Goal: Task Accomplishment & Management: Manage account settings

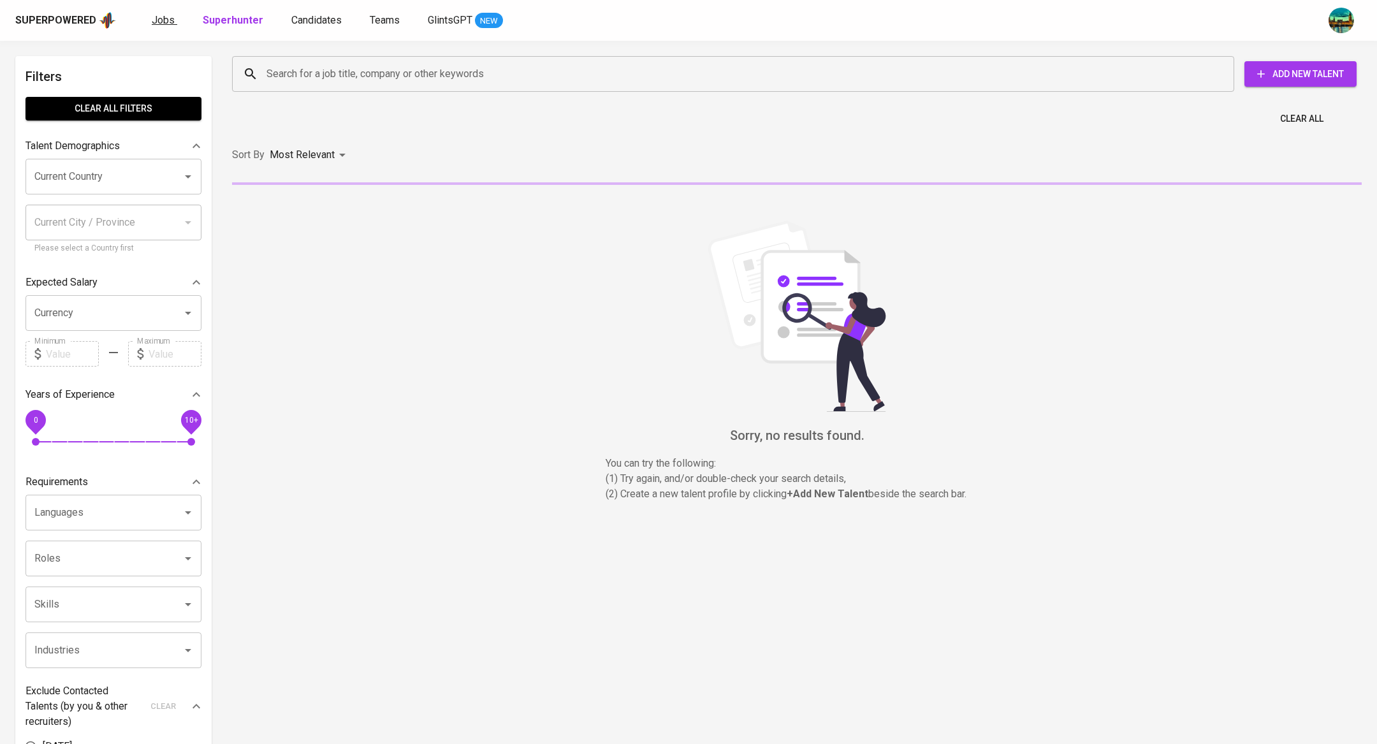
click at [159, 19] on span "Jobs" at bounding box center [163, 20] width 23 height 12
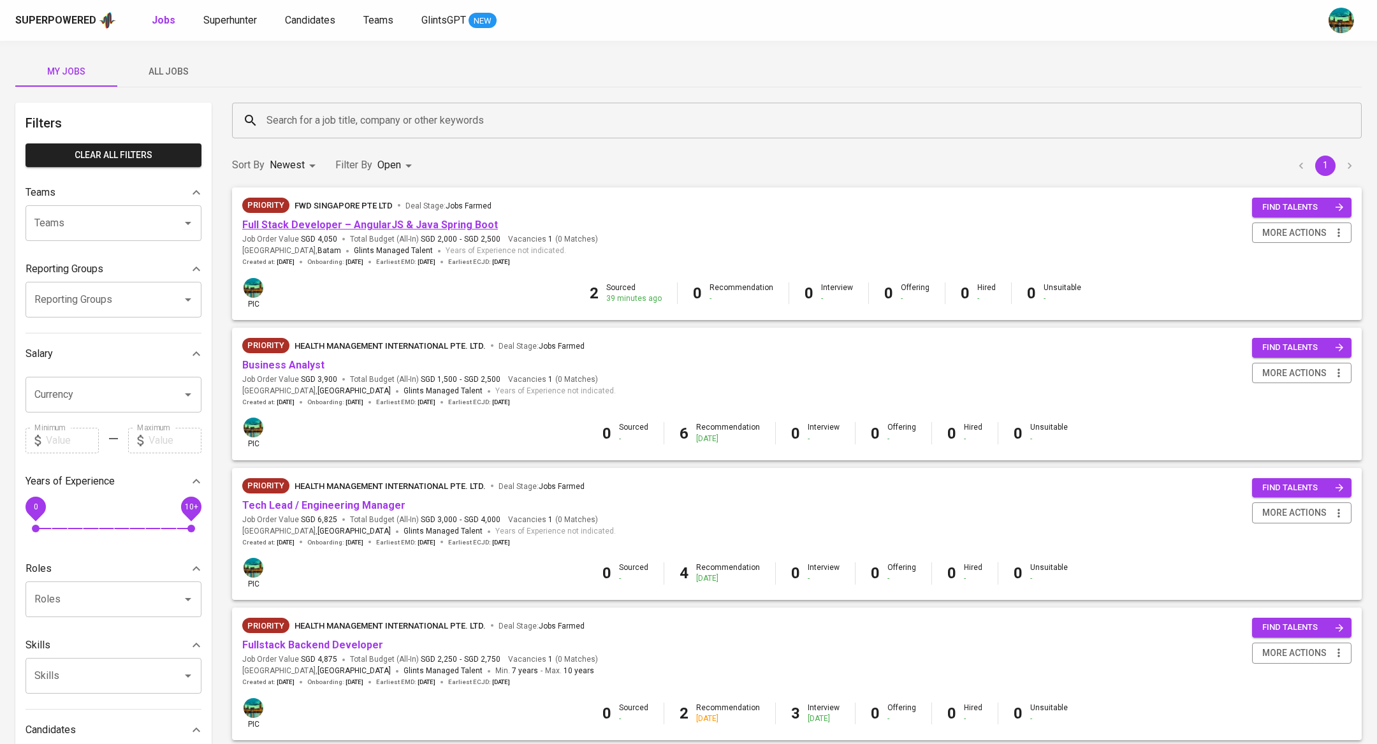
click at [370, 224] on link "Full Stack Developer – AngularJS & Java Spring Boot" at bounding box center [370, 225] width 256 height 12
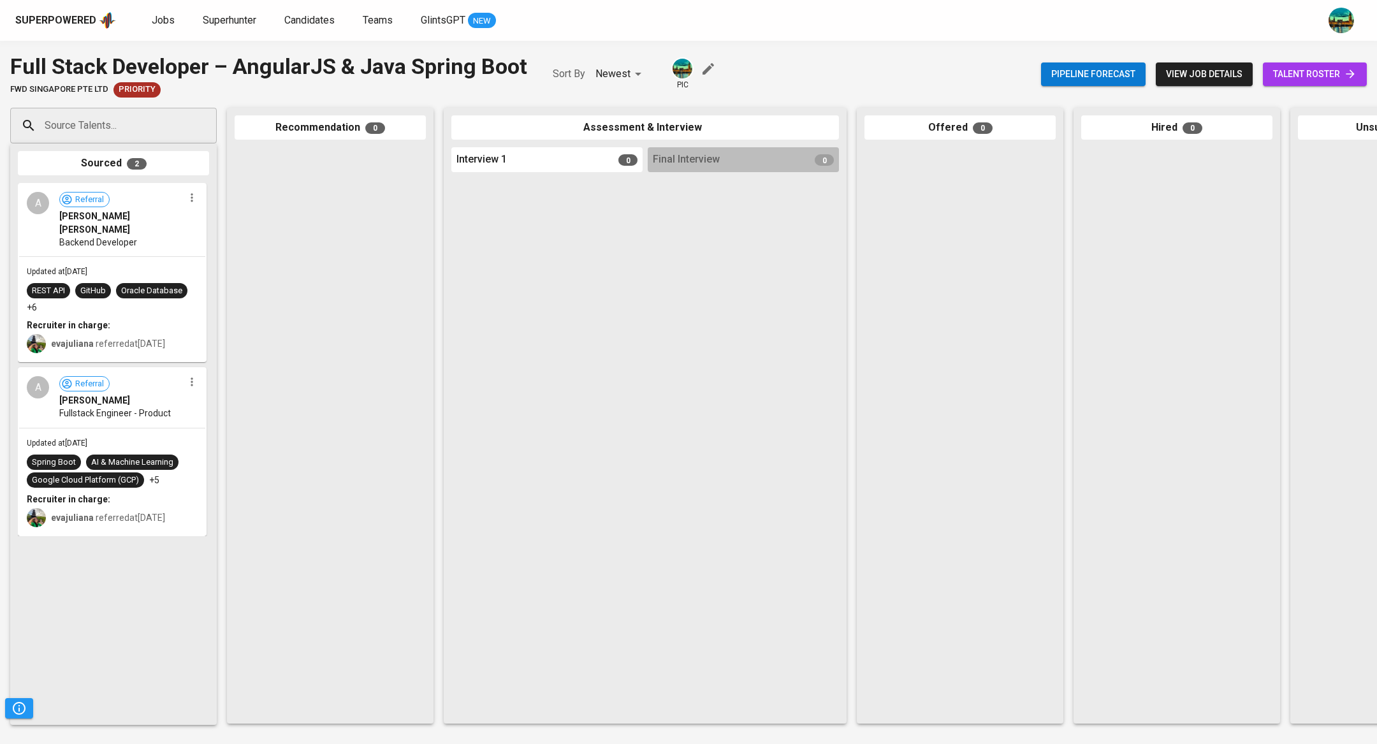
click at [167, 133] on input "Source Talents..." at bounding box center [108, 125] width 134 height 24
paste input "[EMAIL_ADDRESS][DOMAIN_NAME]"
type input "[EMAIL_ADDRESS][DOMAIN_NAME]"
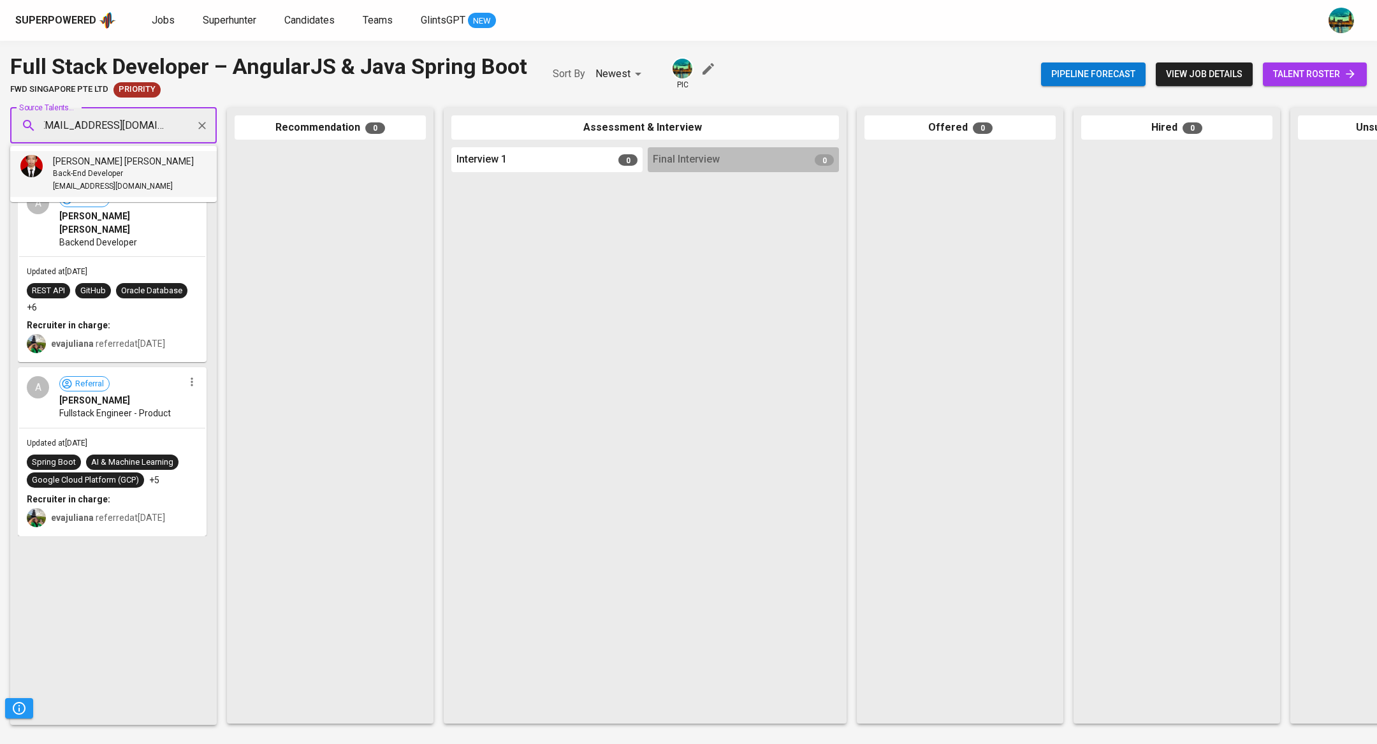
click at [152, 175] on div "Back-End Developer" at bounding box center [123, 174] width 141 height 13
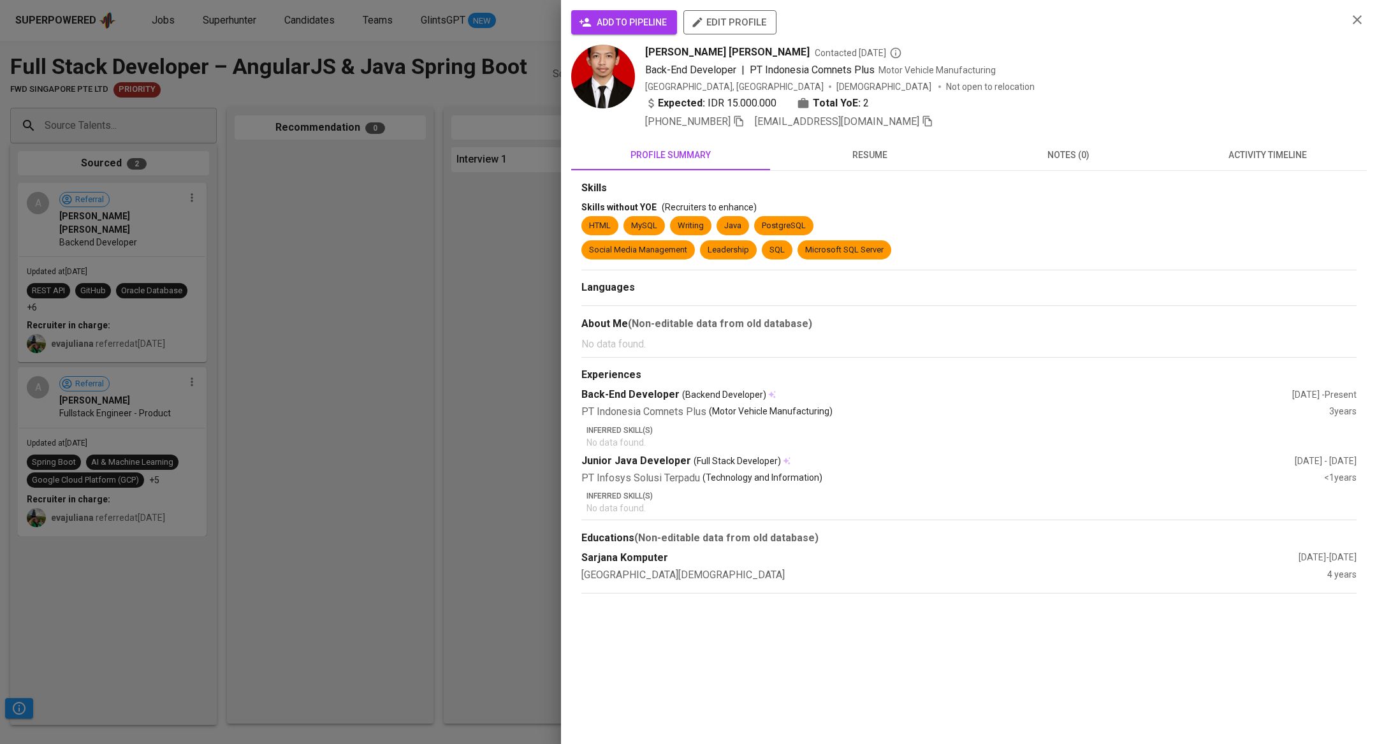
click at [1241, 148] on span "activity timeline" at bounding box center [1267, 155] width 184 height 16
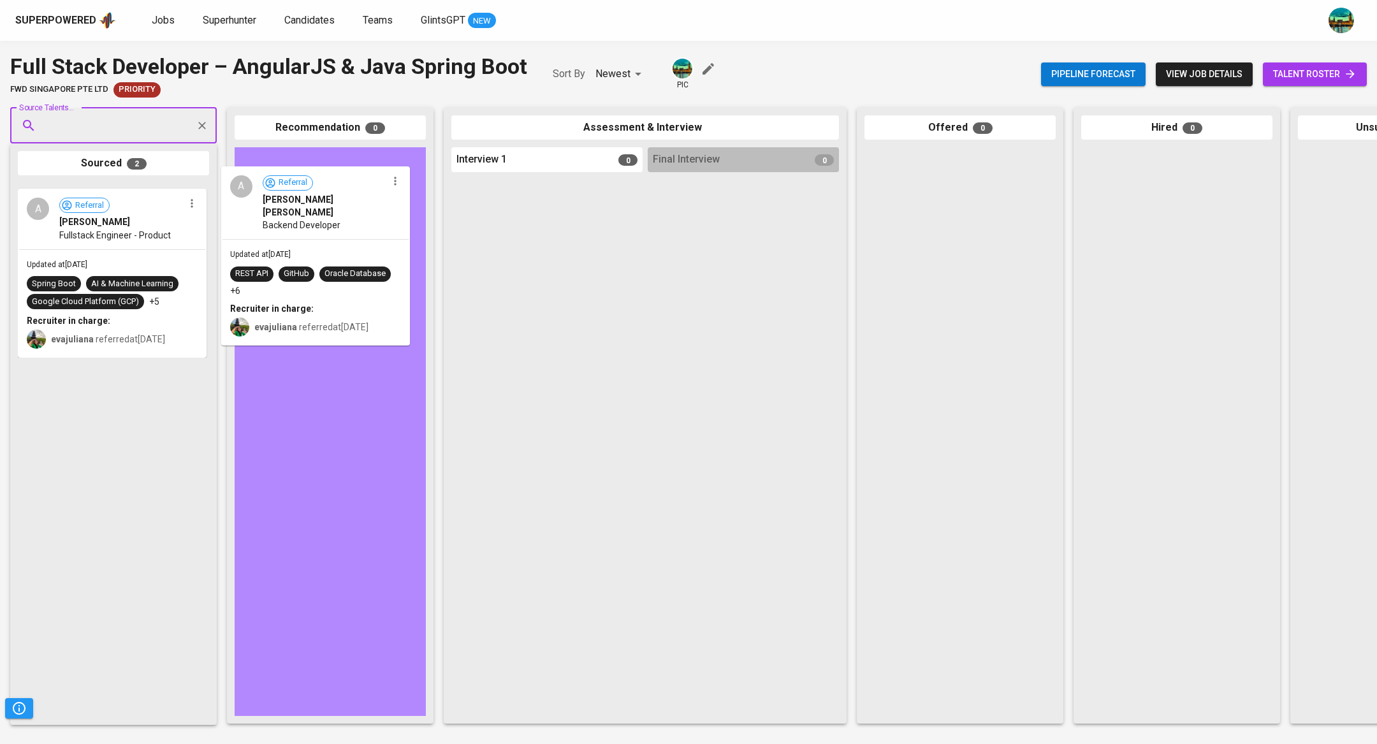
drag, startPoint x: 154, startPoint y: 230, endPoint x: 372, endPoint y: 210, distance: 218.9
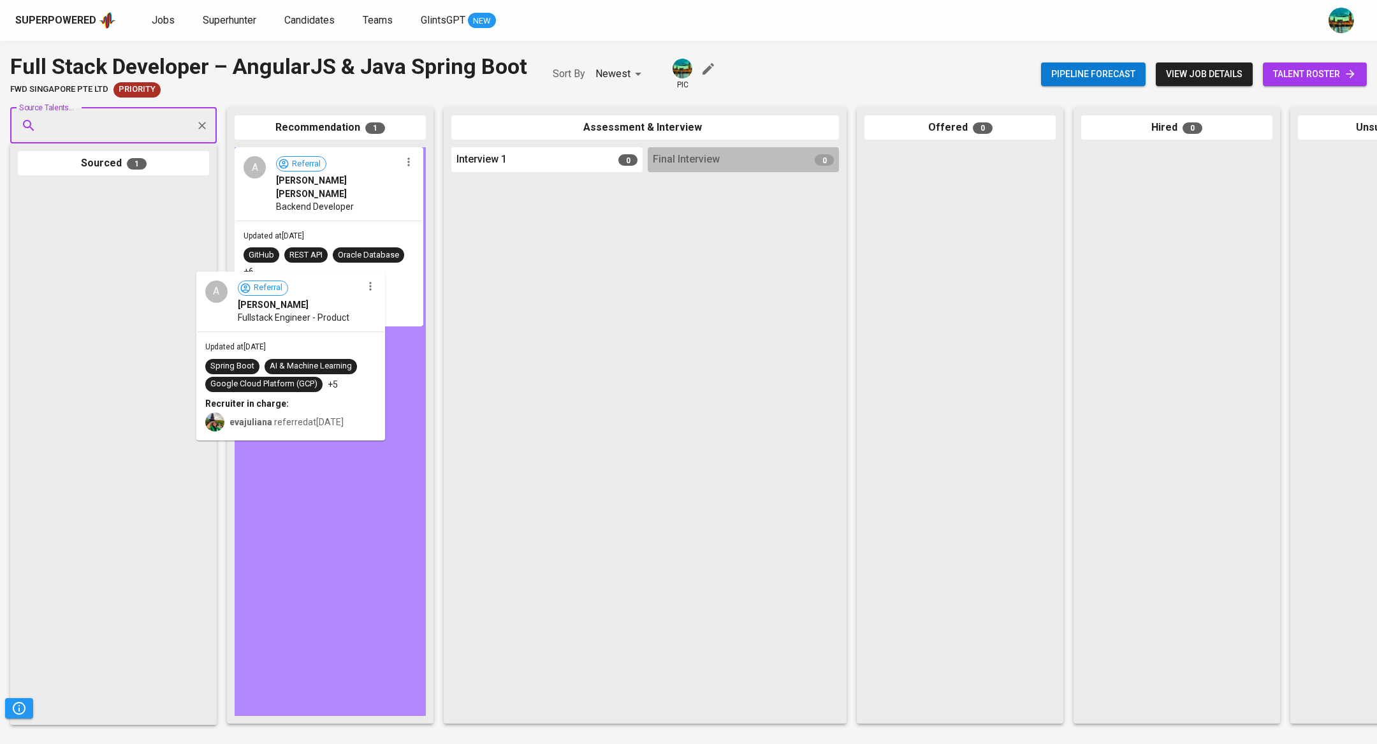
drag, startPoint x: 147, startPoint y: 237, endPoint x: 335, endPoint y: 325, distance: 207.0
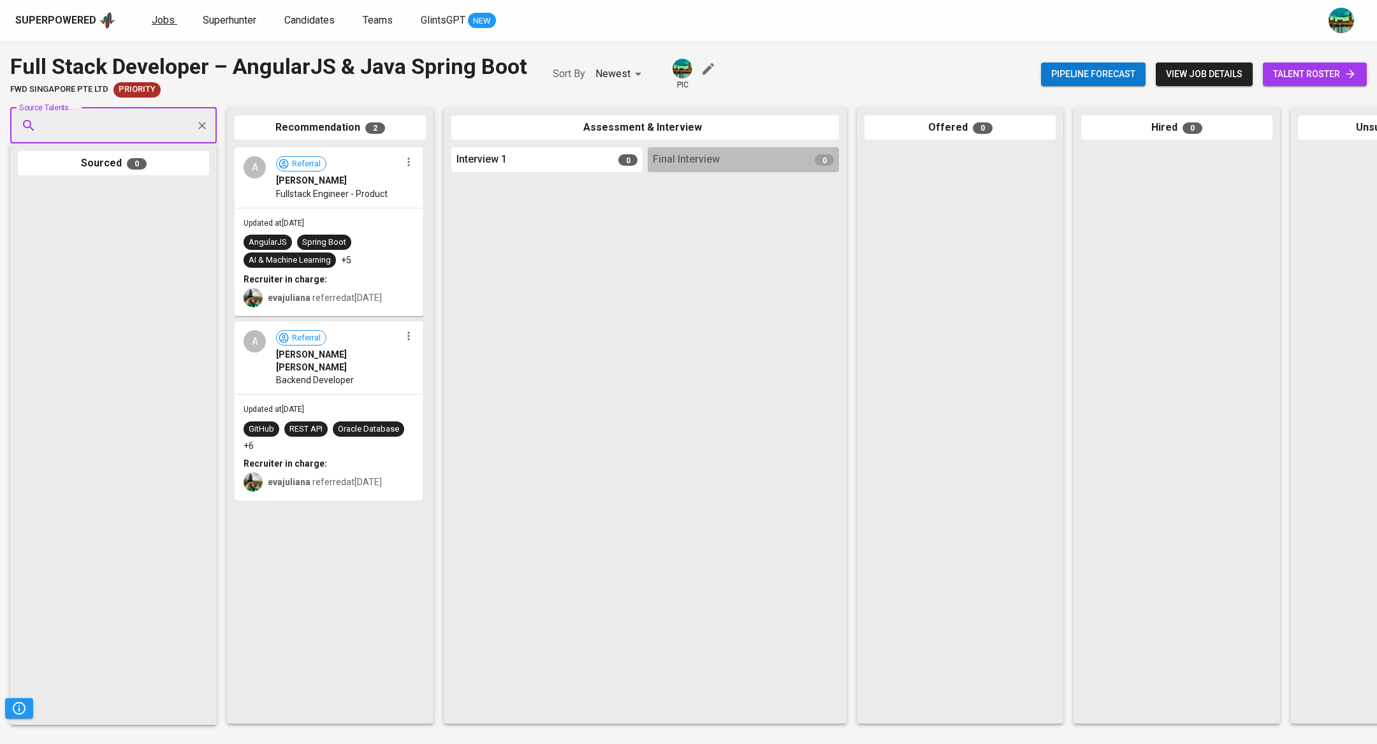
click at [164, 22] on span "Jobs" at bounding box center [163, 20] width 23 height 12
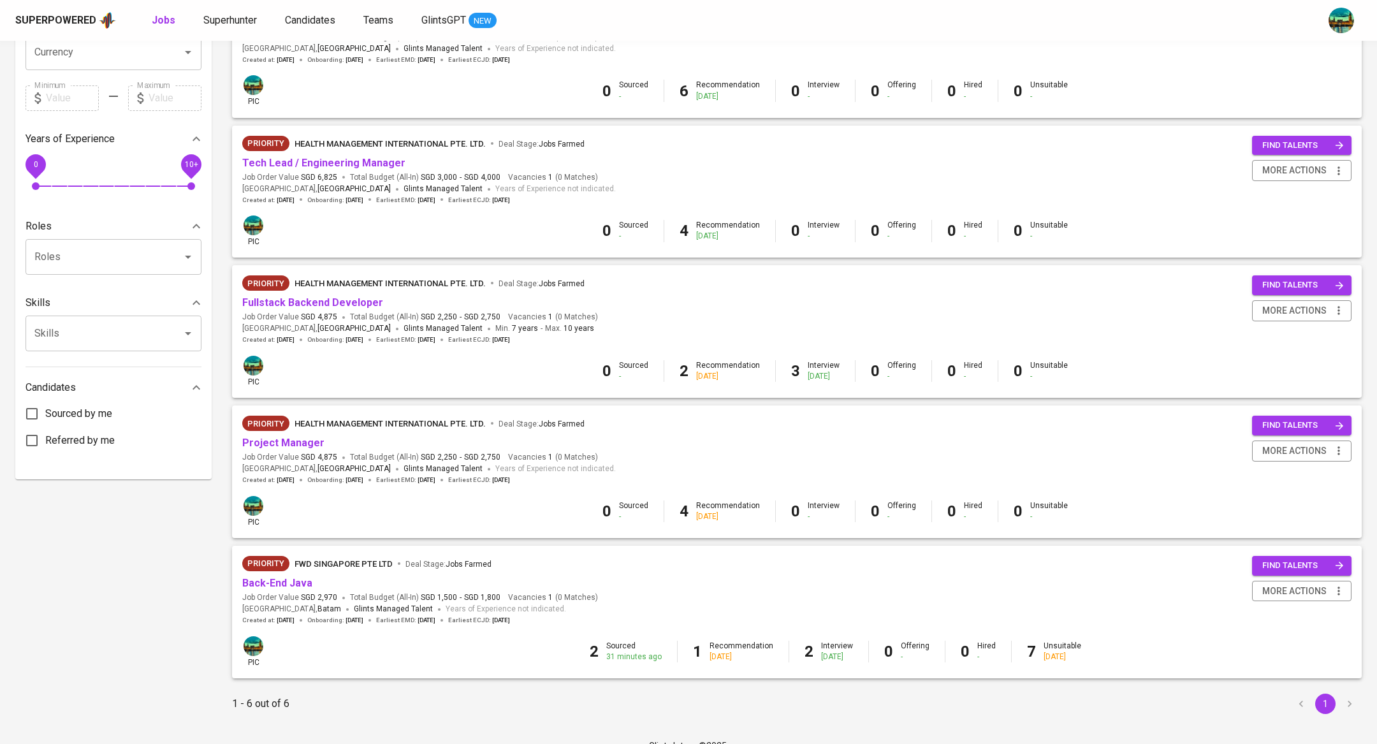
scroll to position [363, 0]
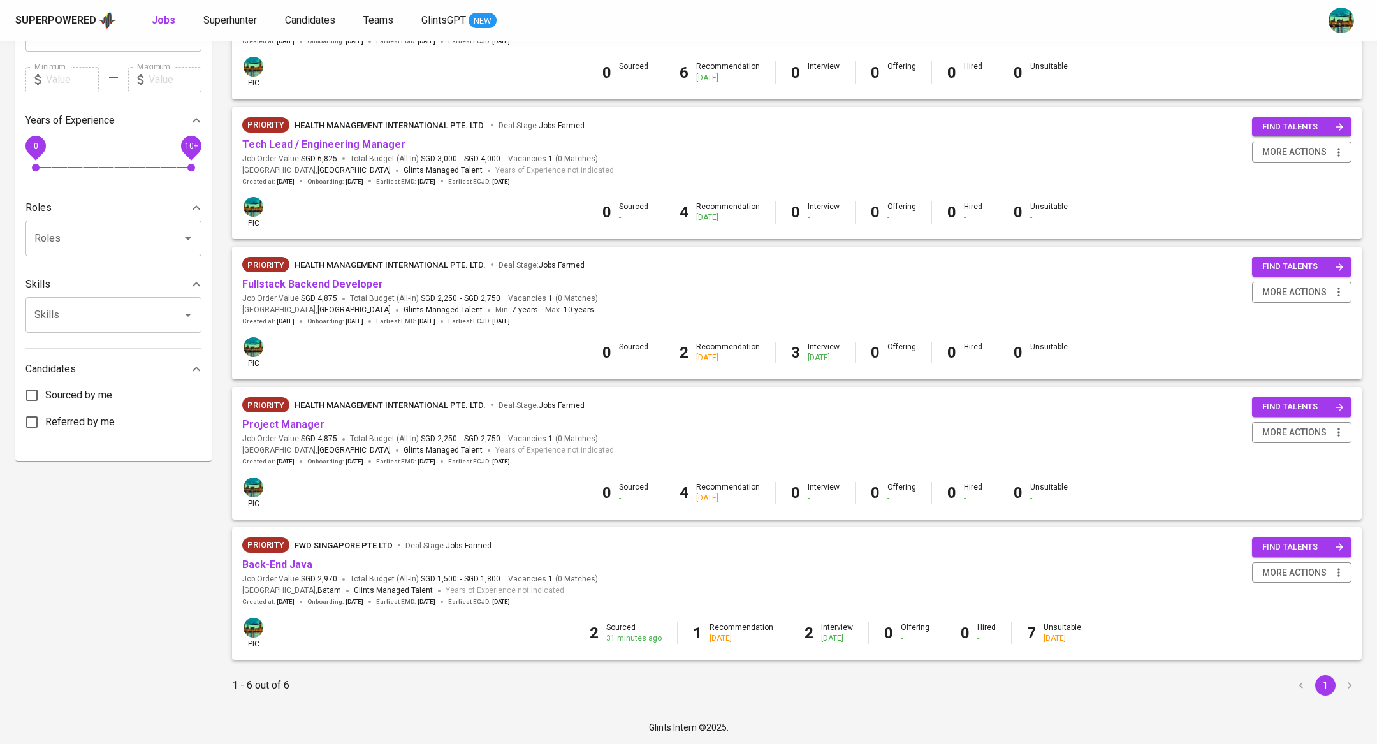
click at [307, 562] on link "Back-End Java" at bounding box center [277, 564] width 70 height 12
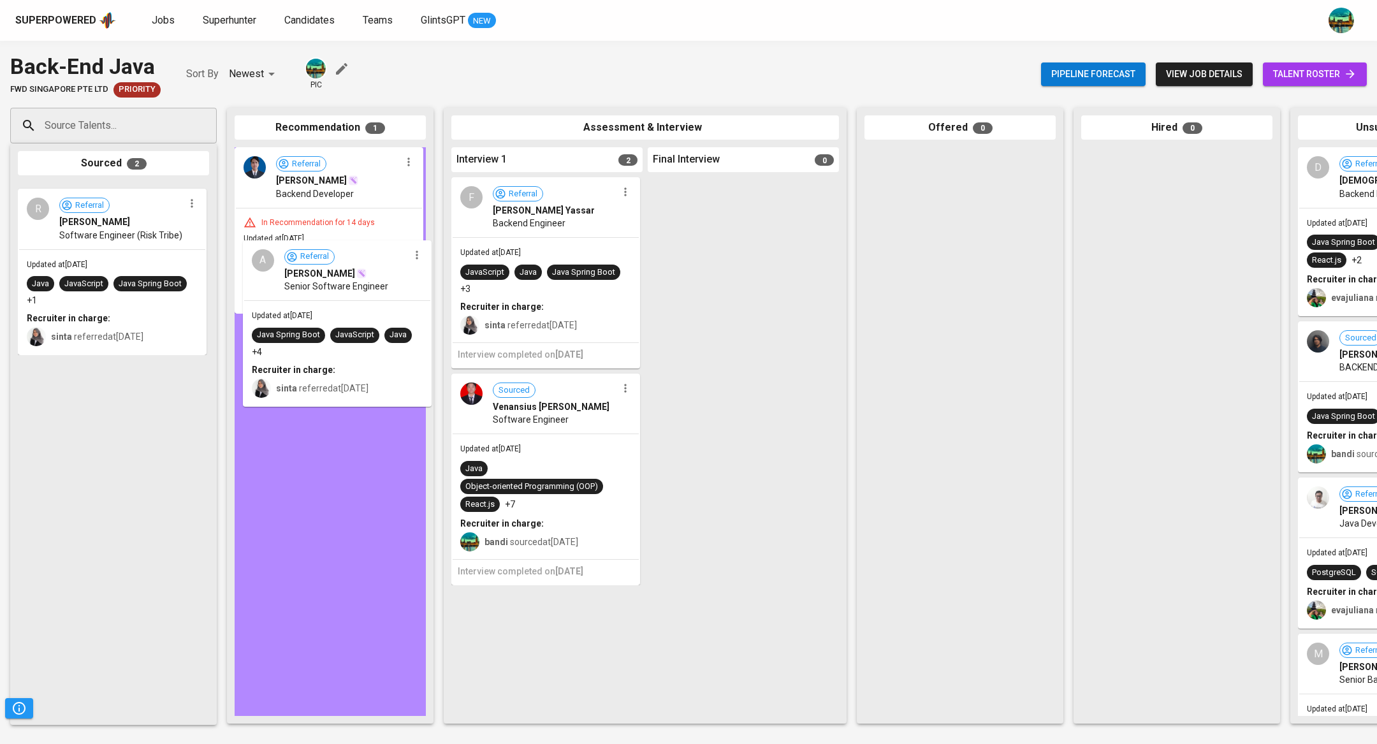
drag, startPoint x: 157, startPoint y: 240, endPoint x: 387, endPoint y: 297, distance: 237.0
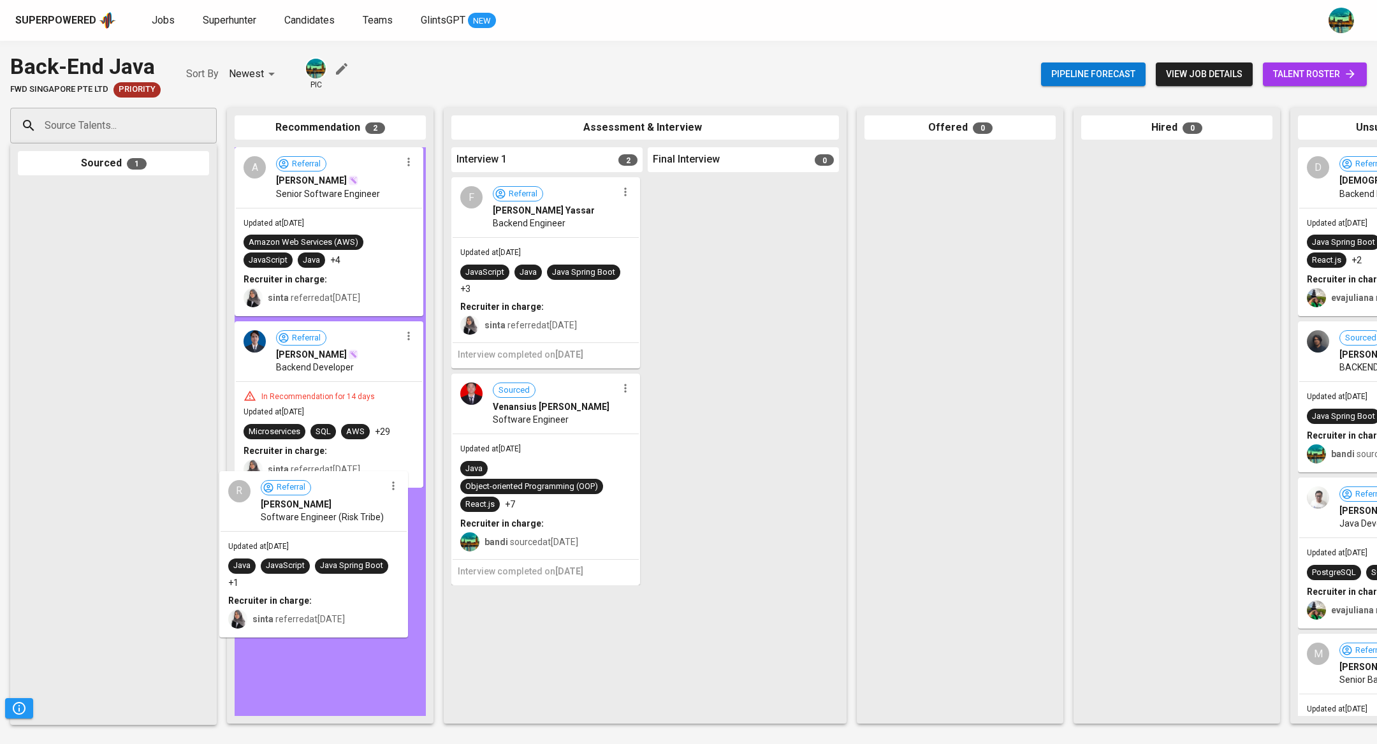
drag, startPoint x: 168, startPoint y: 221, endPoint x: 382, endPoint y: 514, distance: 362.6
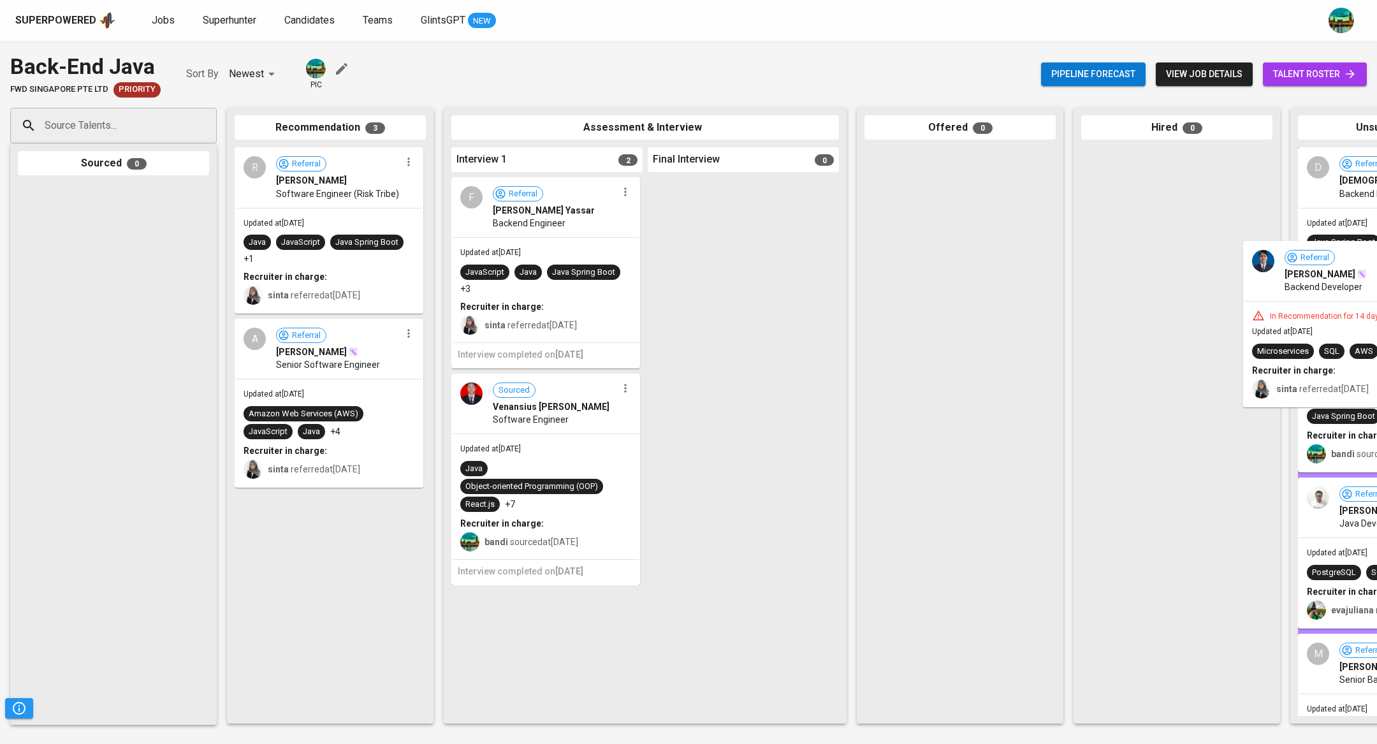
drag, startPoint x: 363, startPoint y: 523, endPoint x: 1376, endPoint y: 274, distance: 1042.9
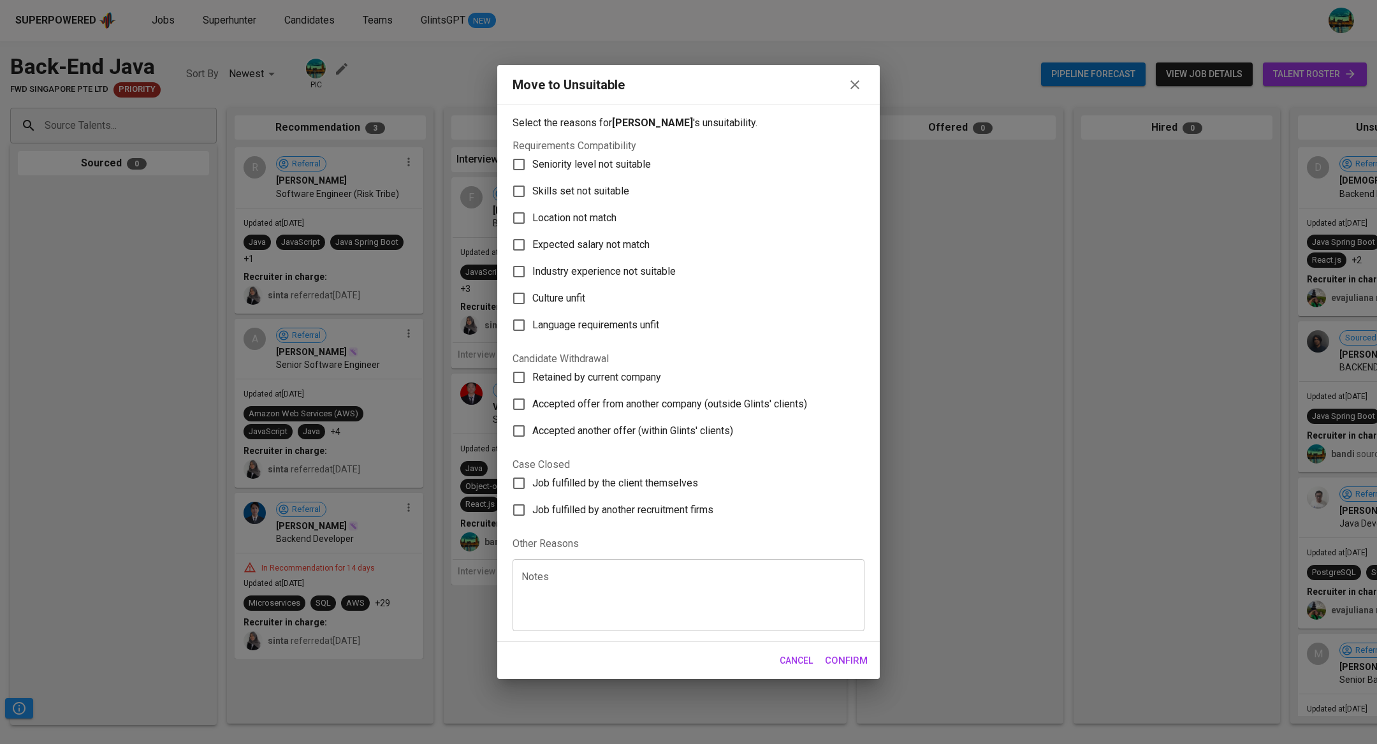
click at [618, 170] on span "Seniority level not suitable" at bounding box center [591, 164] width 119 height 15
click at [532, 170] on input "Seniority level not suitable" at bounding box center [518, 164] width 27 height 27
checkbox input "true"
click at [857, 655] on span "Confirm" at bounding box center [846, 660] width 43 height 17
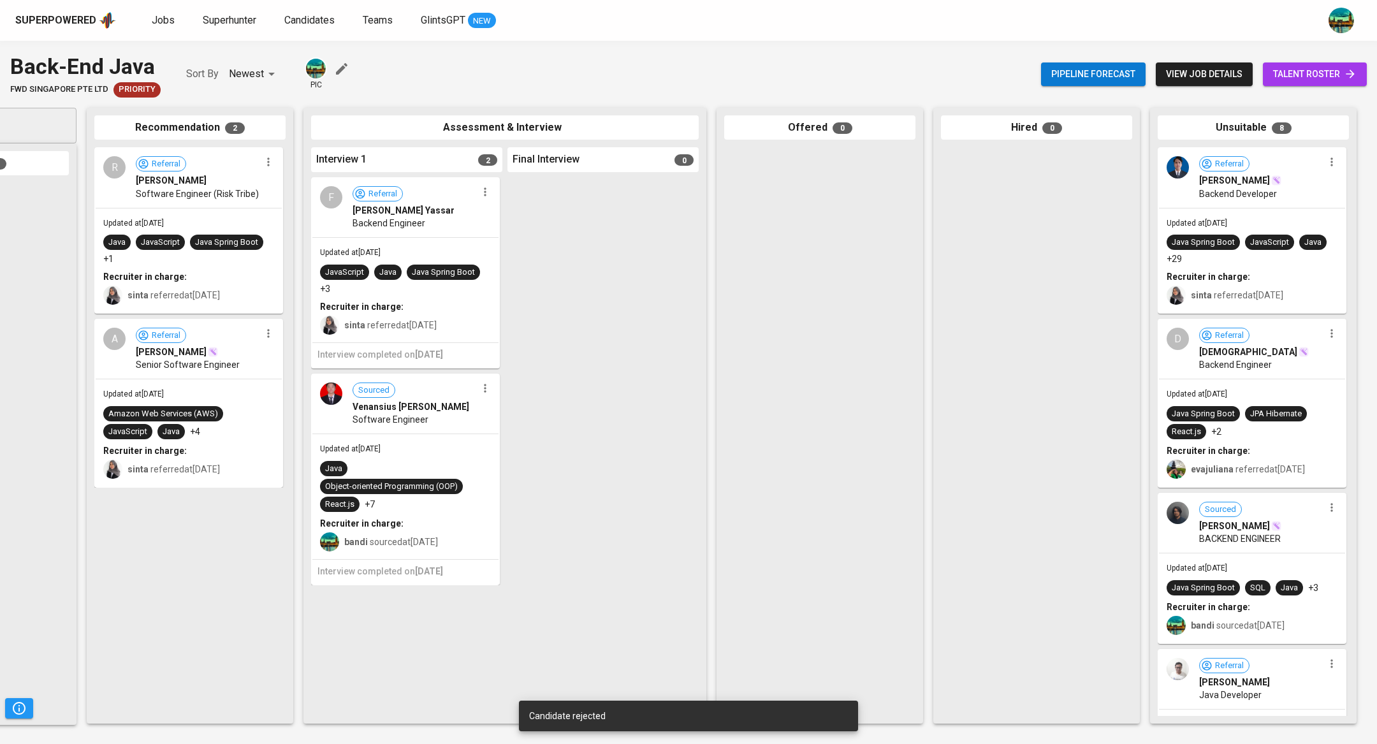
scroll to position [0, 141]
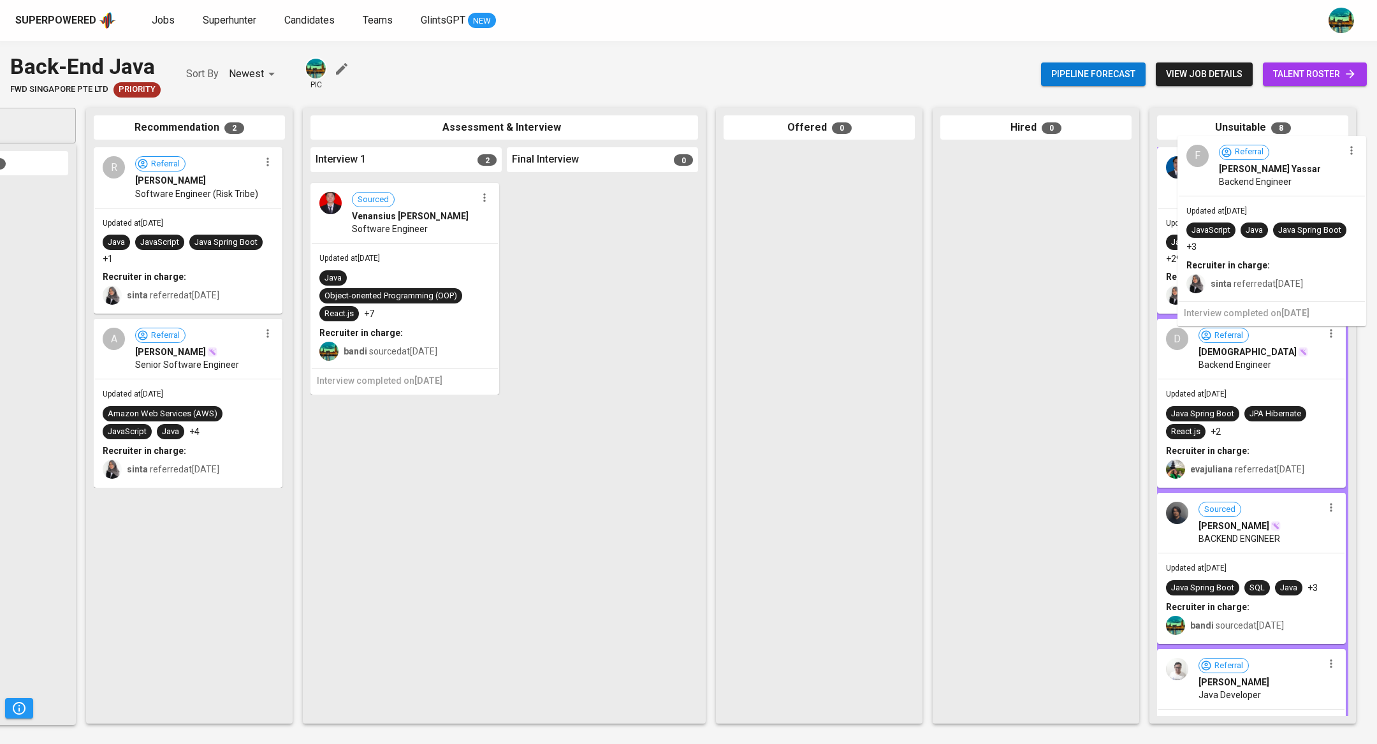
drag, startPoint x: 418, startPoint y: 231, endPoint x: 1289, endPoint y: 189, distance: 872.3
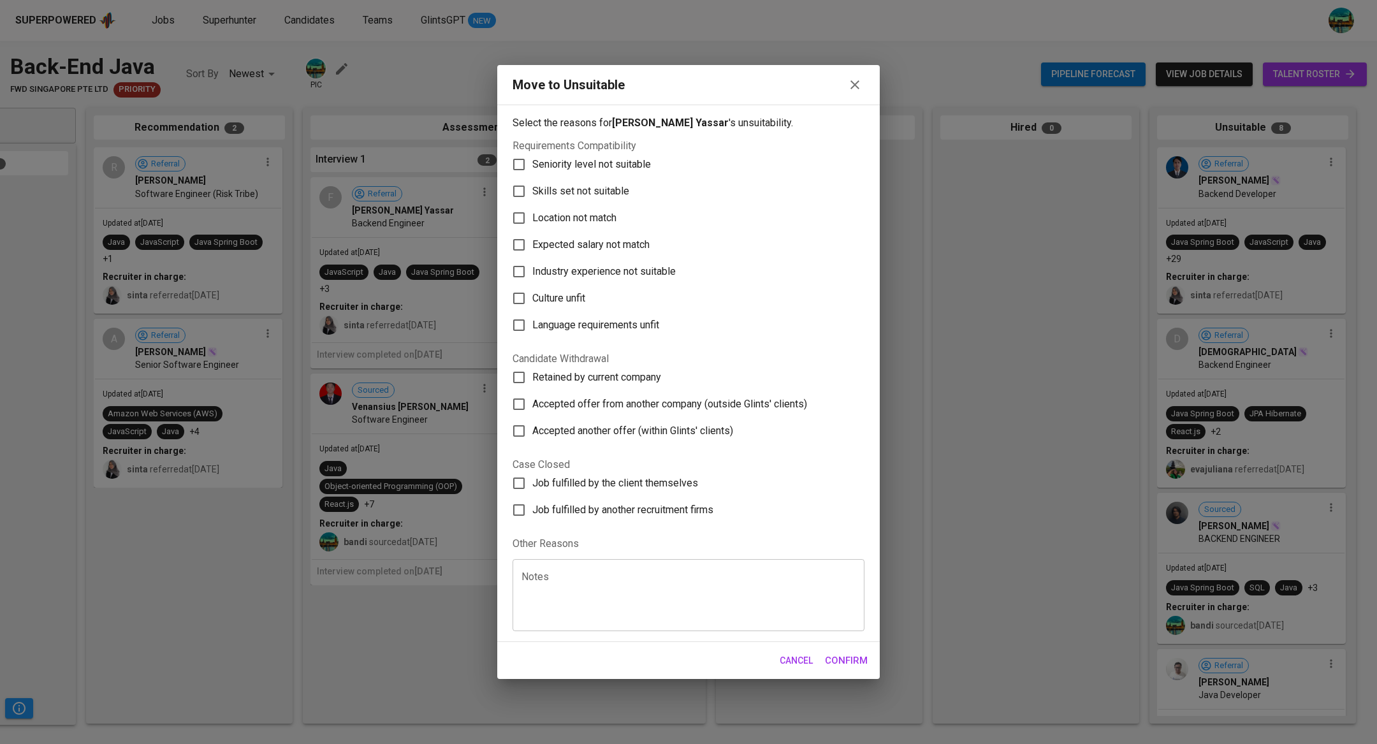
scroll to position [0, 140]
click at [605, 166] on span "Seniority level not suitable" at bounding box center [591, 164] width 119 height 15
click at [532, 166] on input "Seniority level not suitable" at bounding box center [518, 164] width 27 height 27
checkbox input "true"
click at [845, 664] on span "Confirm" at bounding box center [846, 660] width 43 height 17
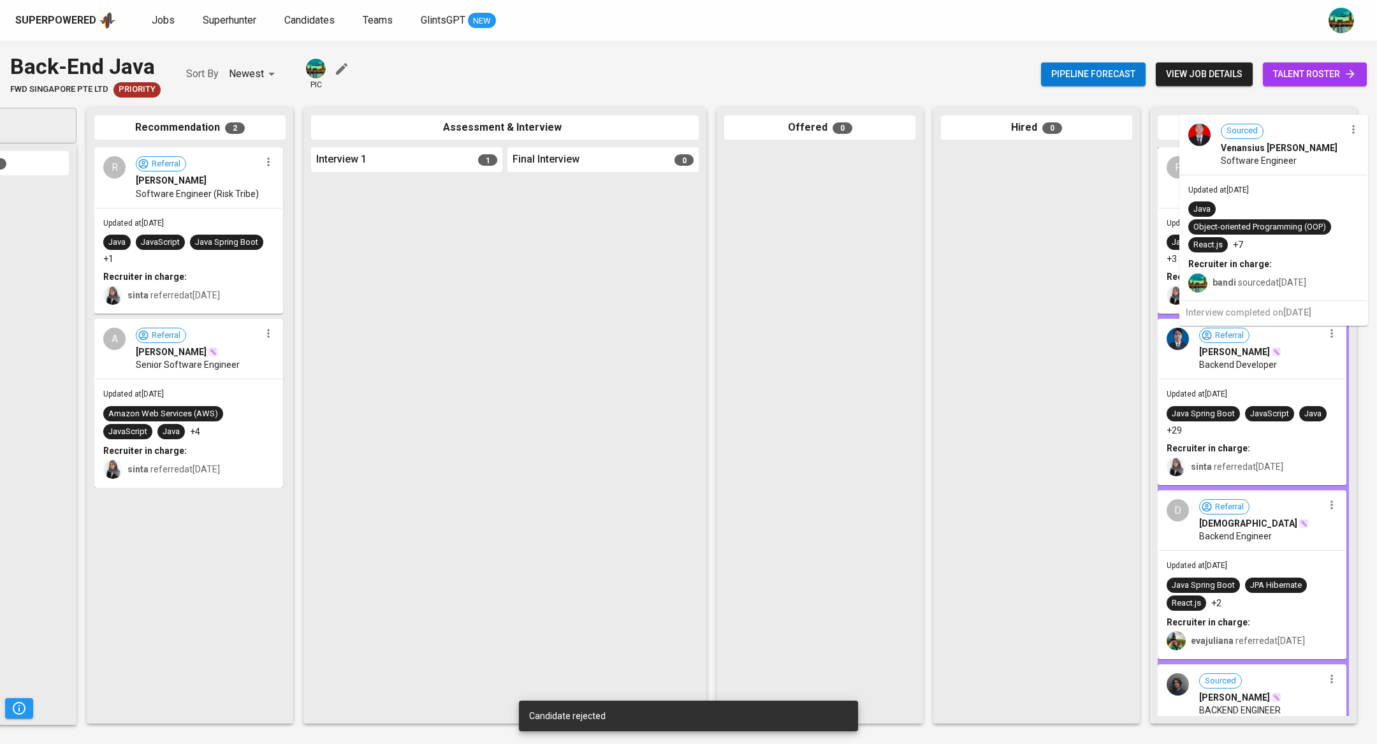
drag, startPoint x: 439, startPoint y: 249, endPoint x: 1315, endPoint y: 186, distance: 878.7
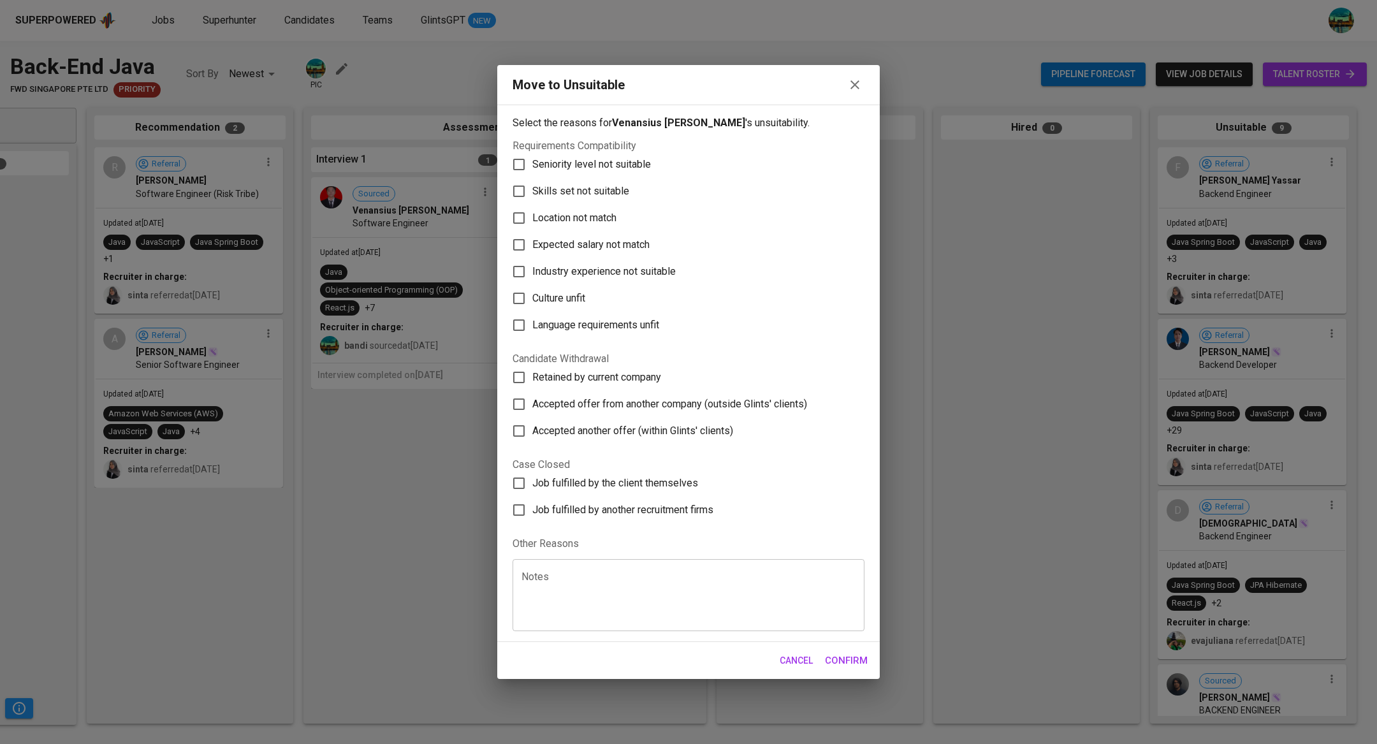
click at [612, 157] on span "Seniority level not suitable" at bounding box center [591, 164] width 119 height 15
click at [532, 157] on input "Seniority level not suitable" at bounding box center [518, 164] width 27 height 27
checkbox input "true"
click at [844, 667] on span "Confirm" at bounding box center [846, 660] width 43 height 17
